Goal: Navigation & Orientation: Find specific page/section

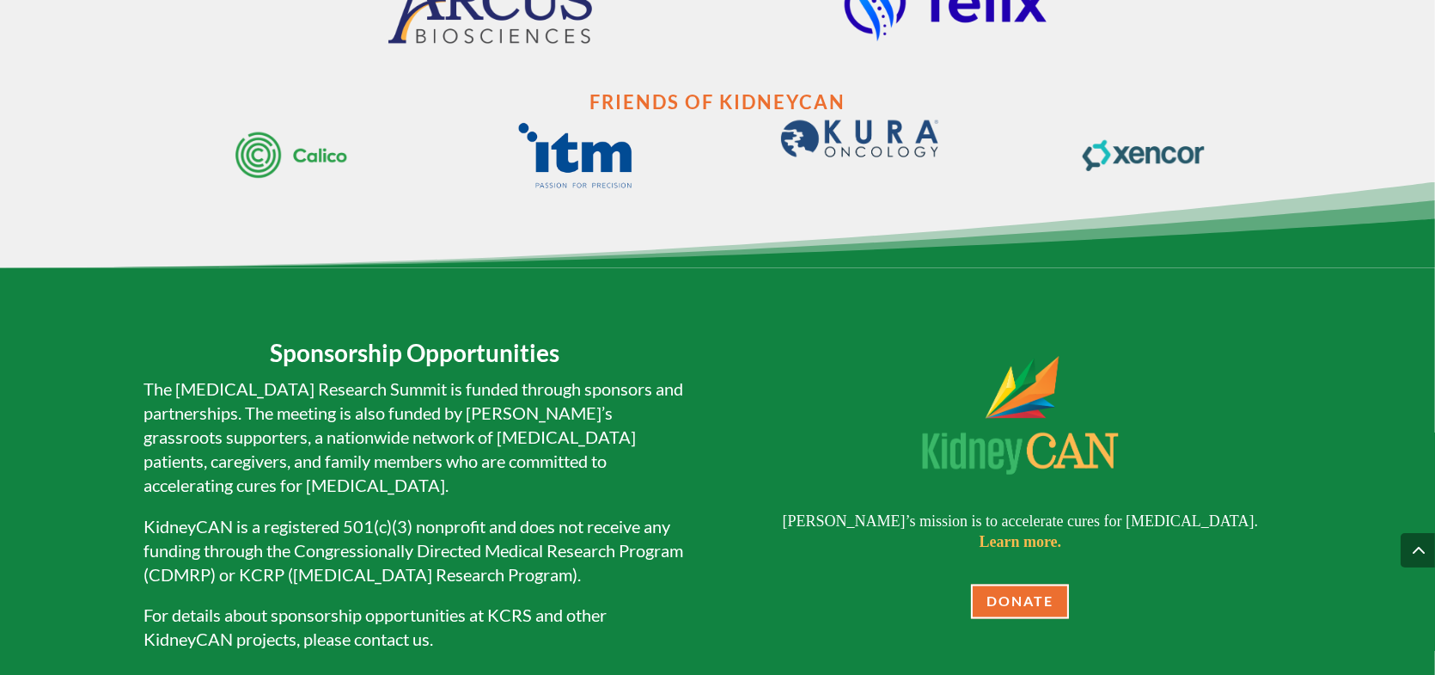
scroll to position [3490, 0]
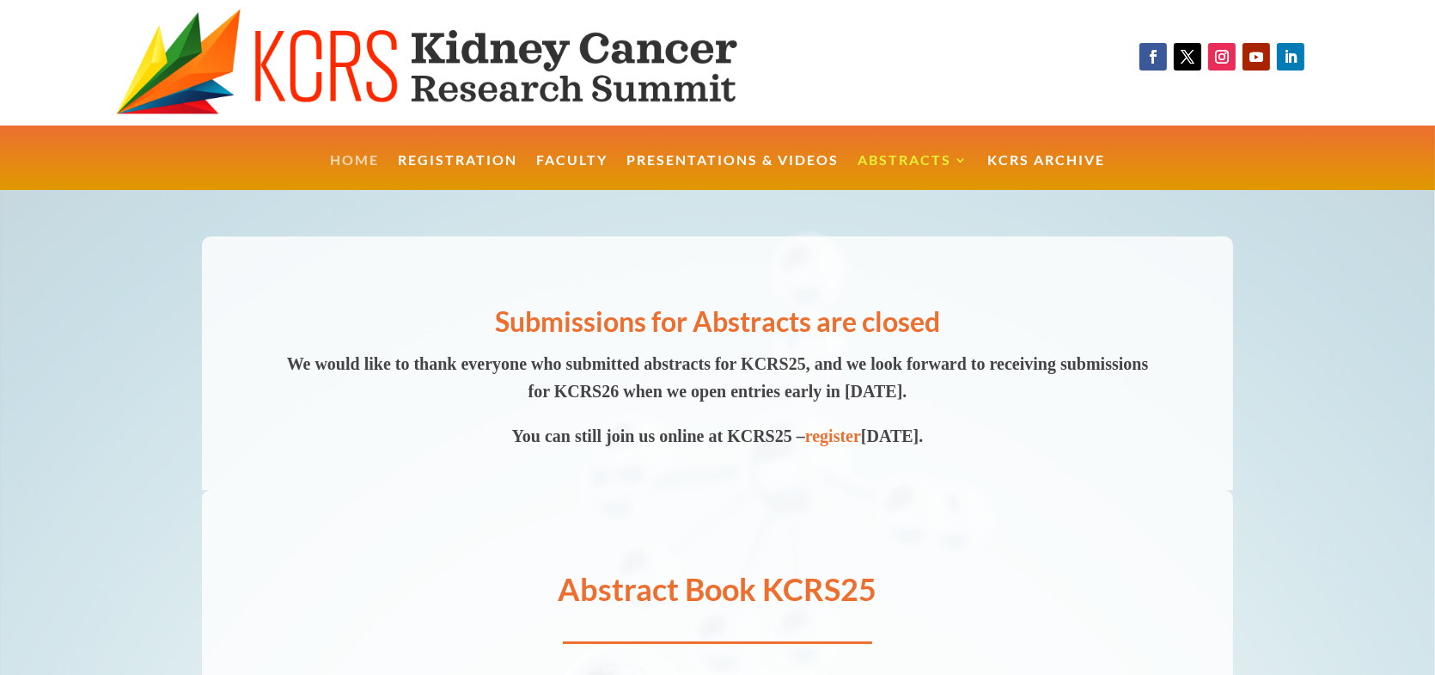
click at [355, 154] on link "Home" at bounding box center [354, 172] width 49 height 37
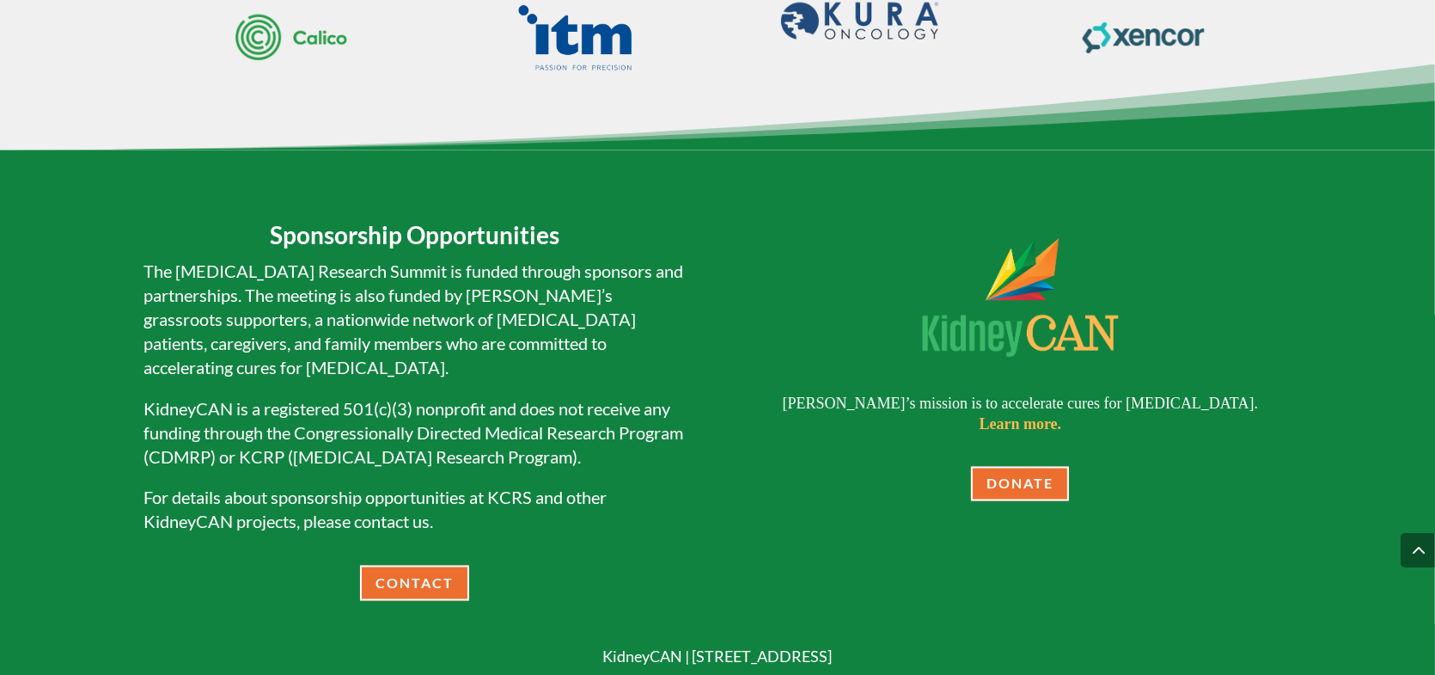
scroll to position [3695, 0]
